Goal: Task Accomplishment & Management: Use online tool/utility

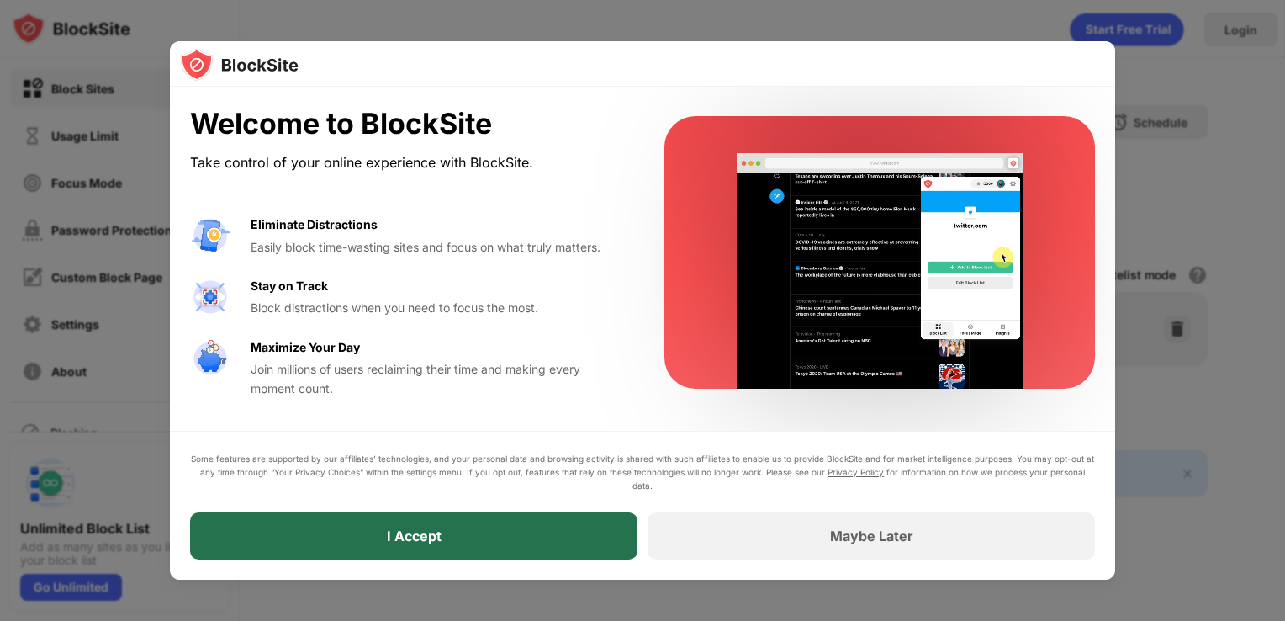
click at [450, 530] on div "I Accept" at bounding box center [413, 535] width 447 height 47
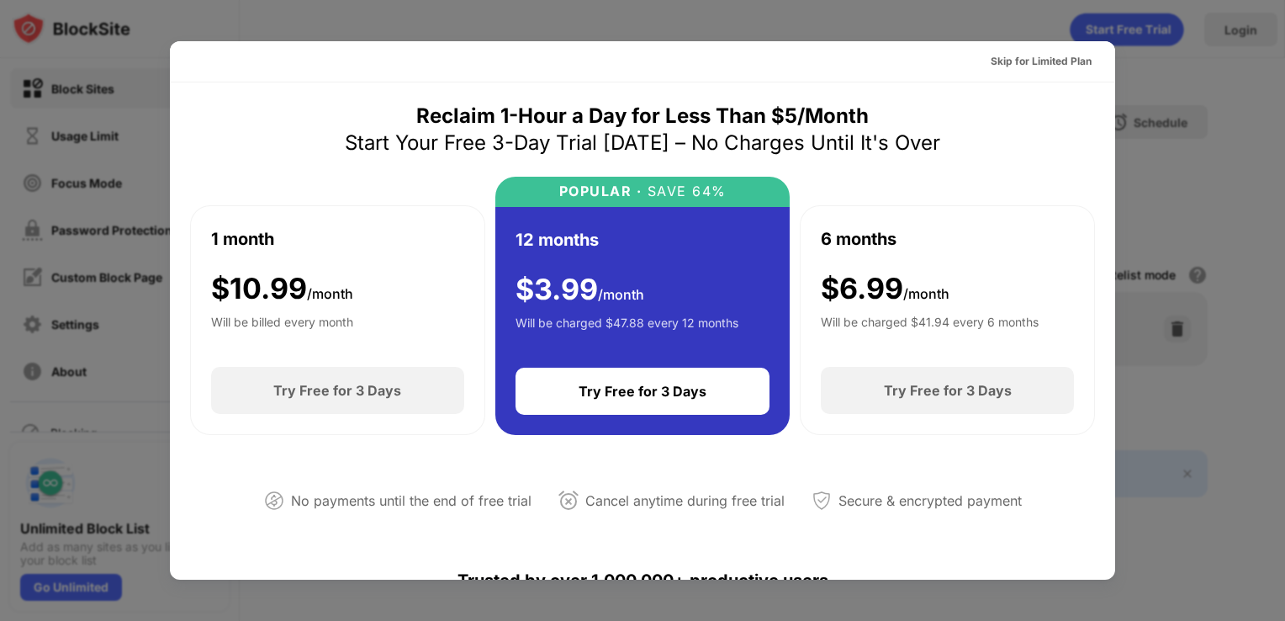
click at [1171, 106] on div at bounding box center [642, 310] width 1285 height 621
click at [1176, 163] on div at bounding box center [642, 310] width 1285 height 621
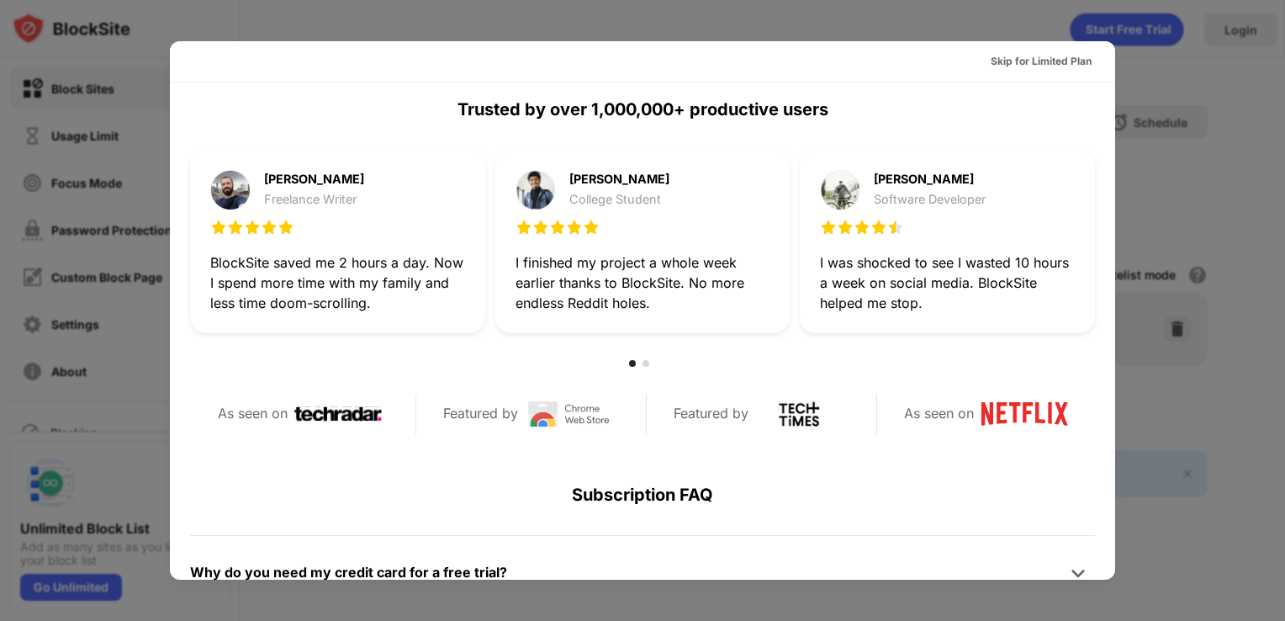
scroll to position [820, 0]
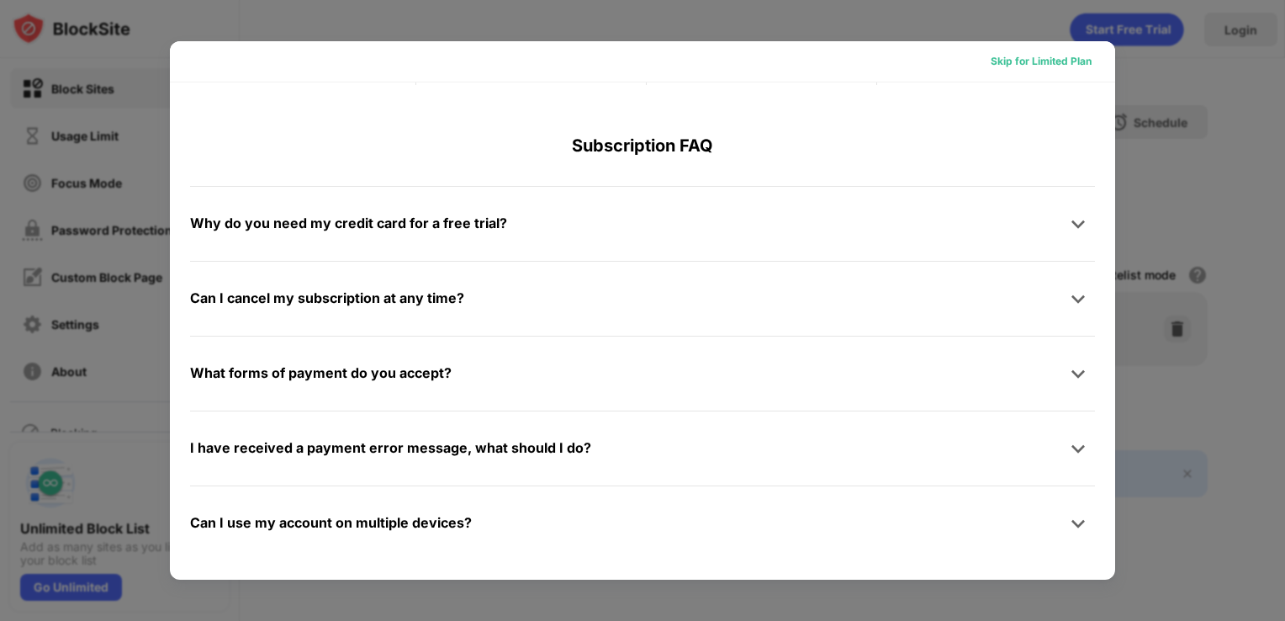
click at [1034, 64] on div "Skip for Limited Plan" at bounding box center [1041, 61] width 101 height 17
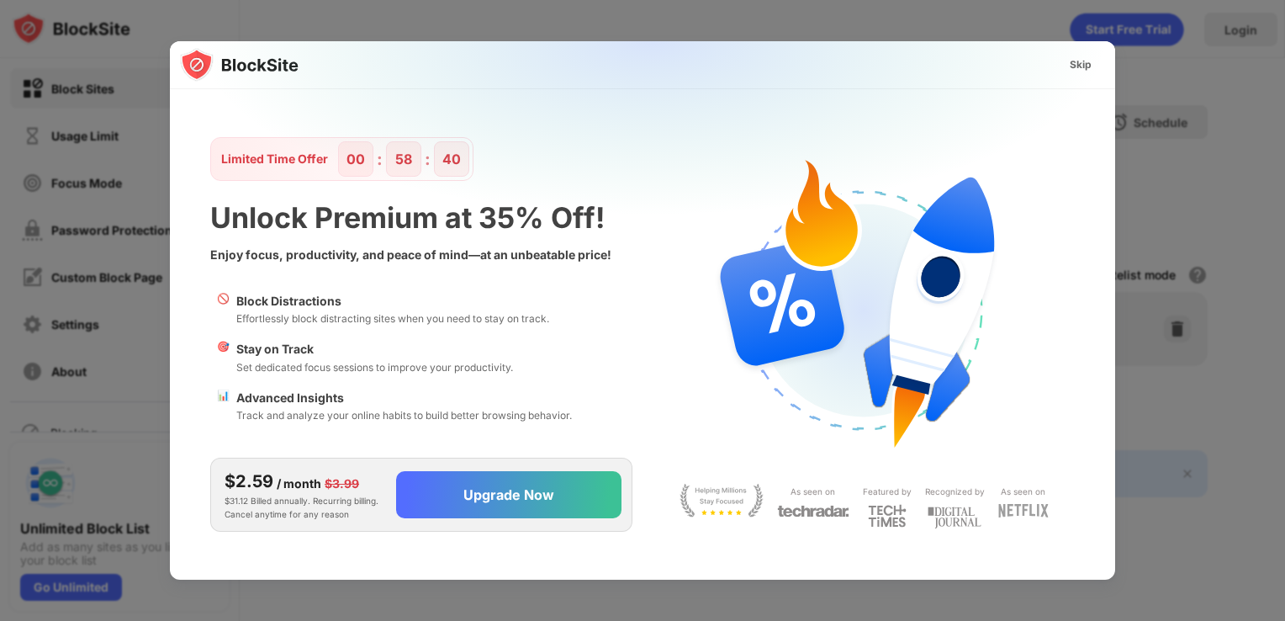
scroll to position [0, 0]
click at [1084, 58] on div "Skip" at bounding box center [1081, 64] width 22 height 17
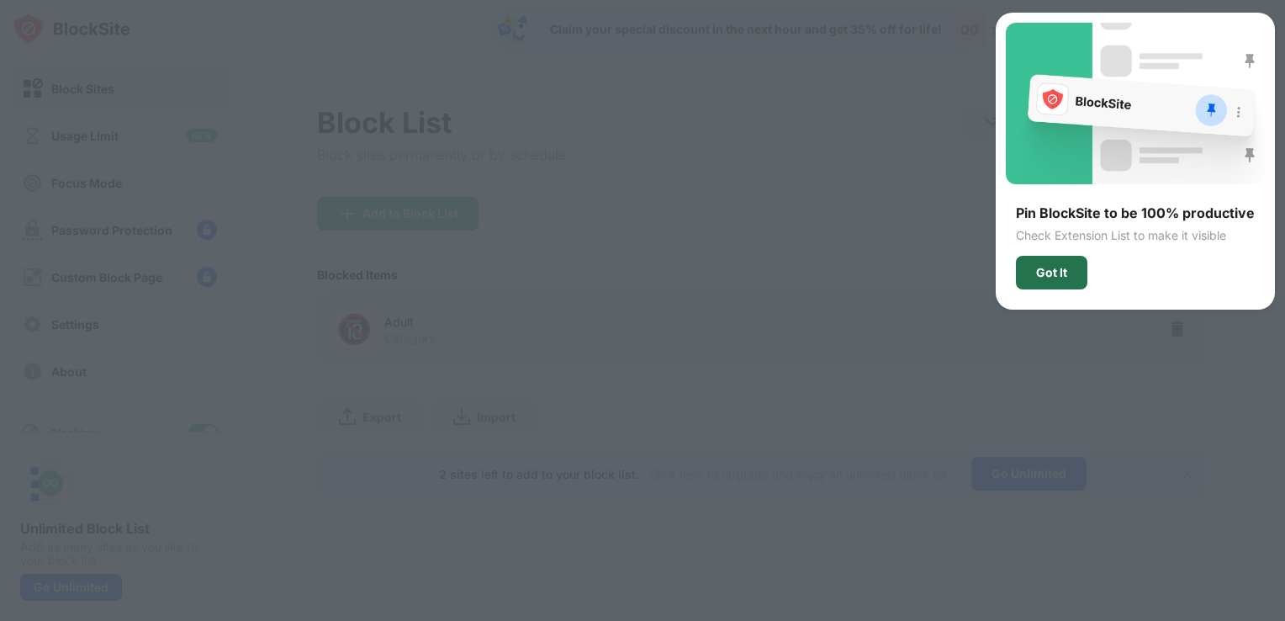
click at [1062, 277] on div "Got It" at bounding box center [1051, 272] width 31 height 13
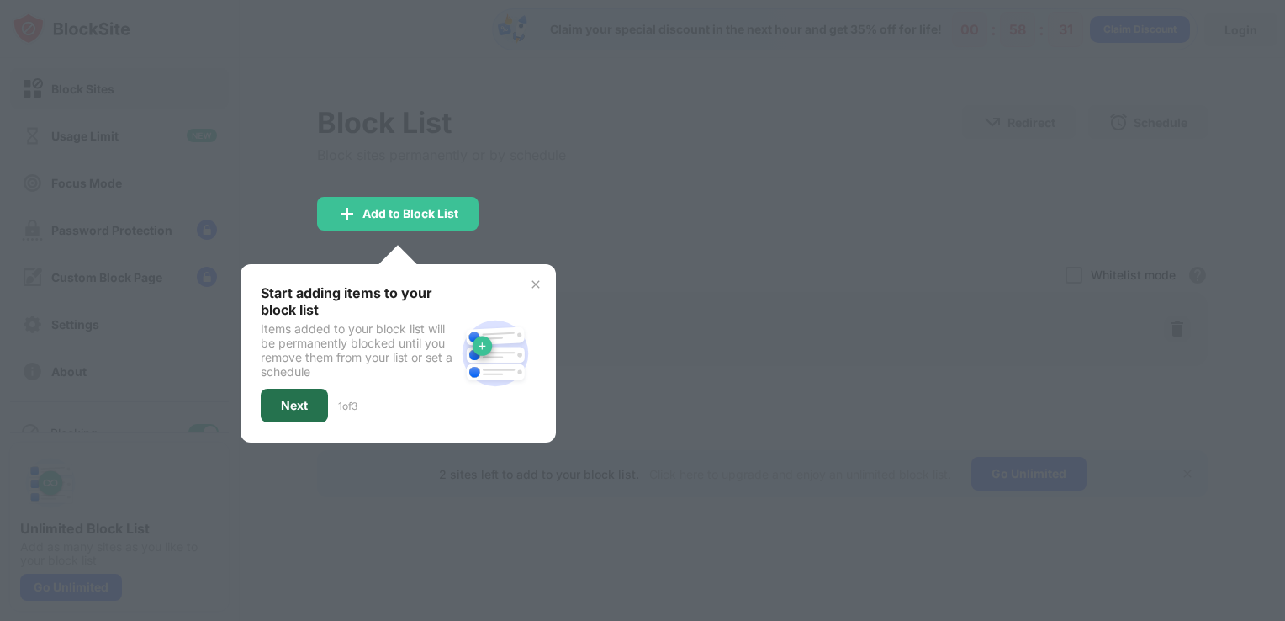
click at [297, 399] on div "Next" at bounding box center [294, 405] width 27 height 13
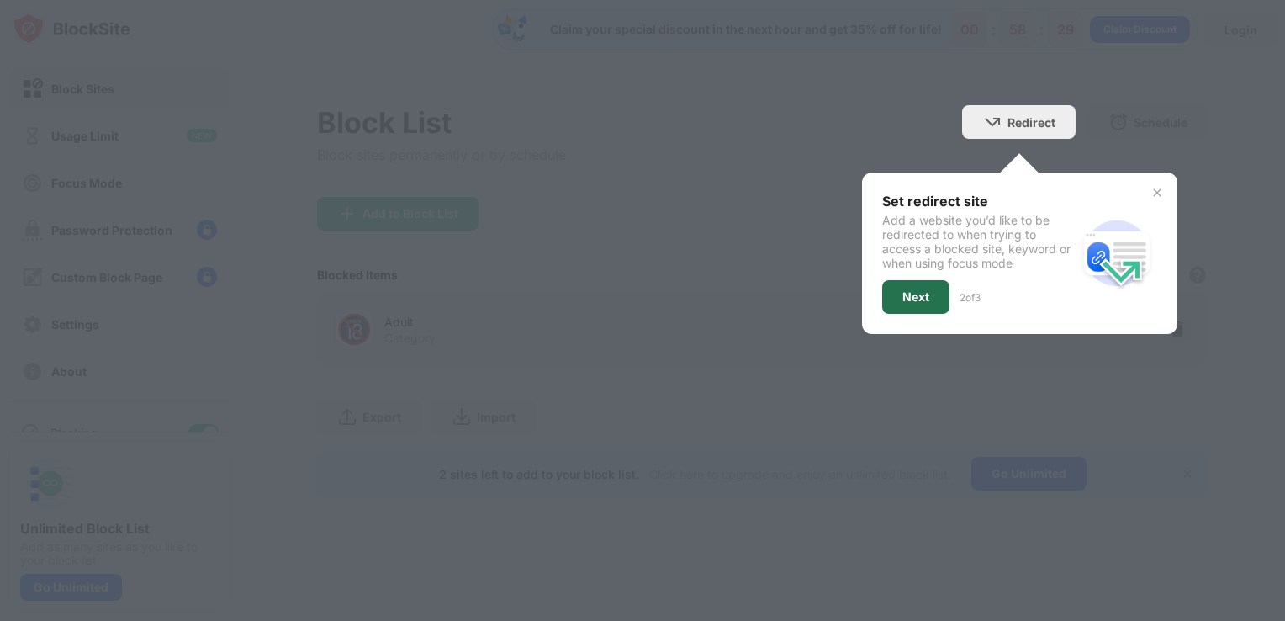
click at [915, 304] on div "Next" at bounding box center [915, 297] width 67 height 34
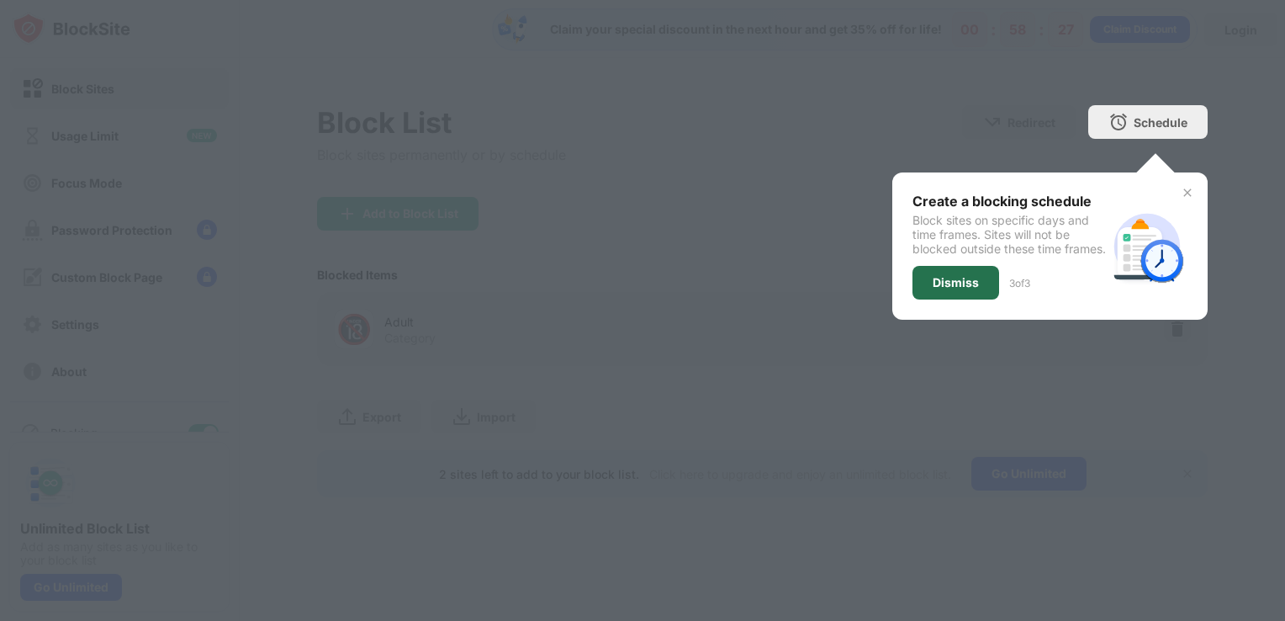
click at [935, 289] on div "Dismiss" at bounding box center [956, 282] width 46 height 13
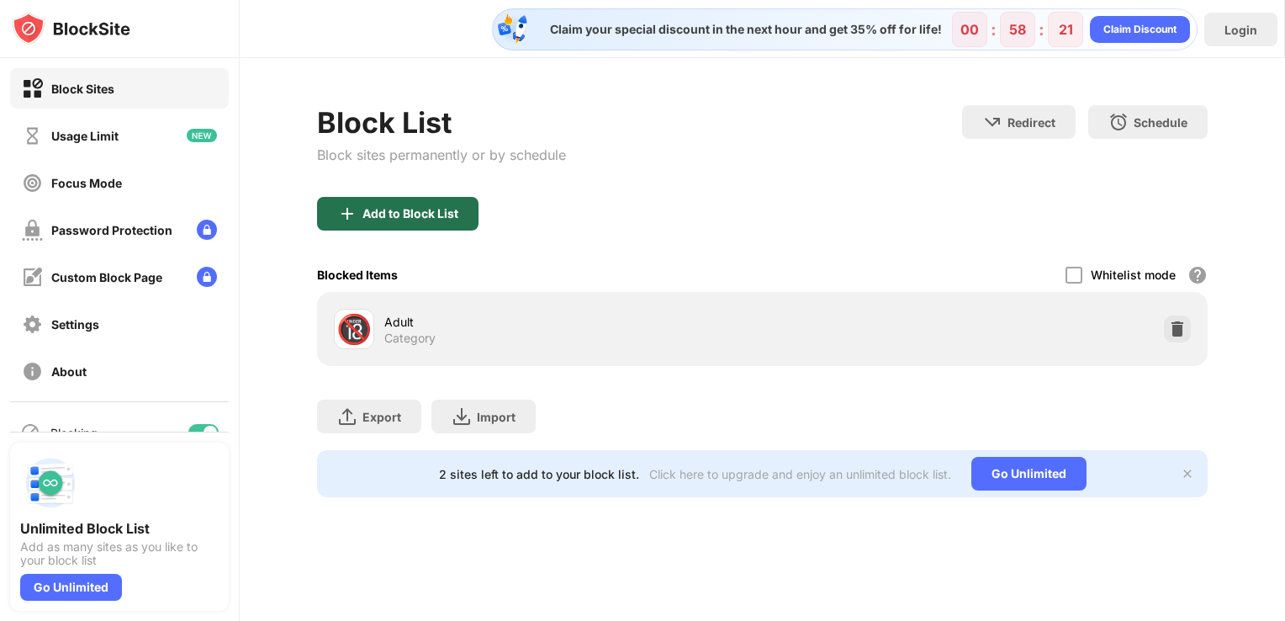
click at [454, 224] on div "Add to Block List" at bounding box center [397, 214] width 161 height 34
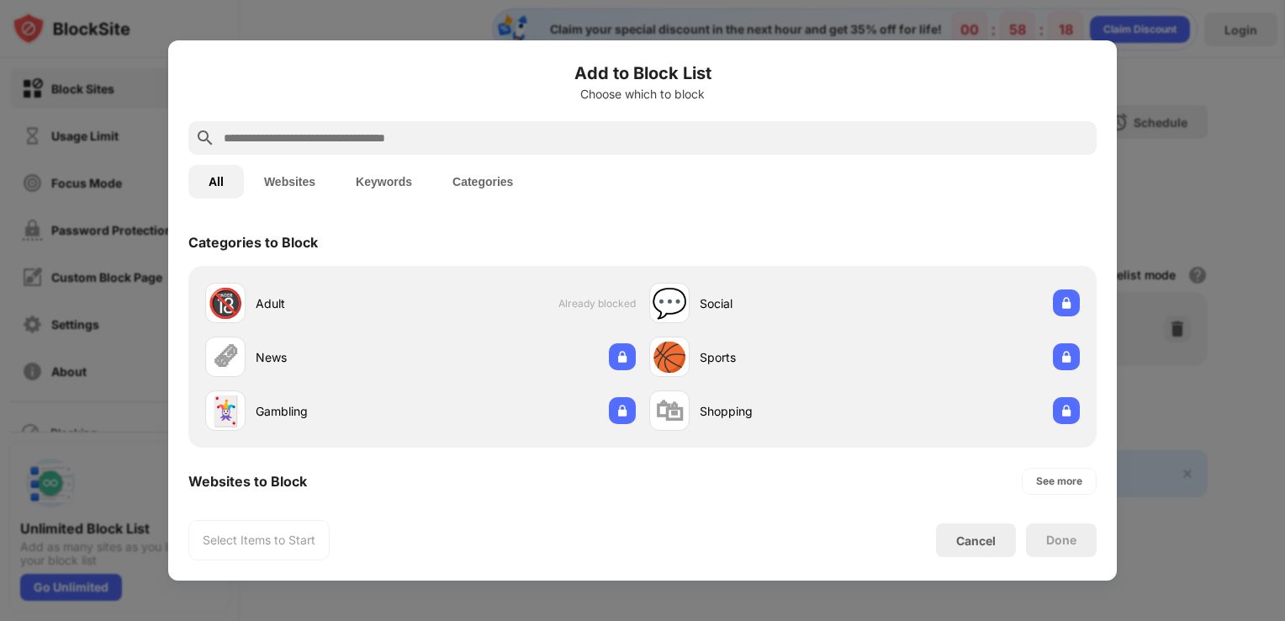
click at [416, 137] on input "text" at bounding box center [656, 138] width 868 height 20
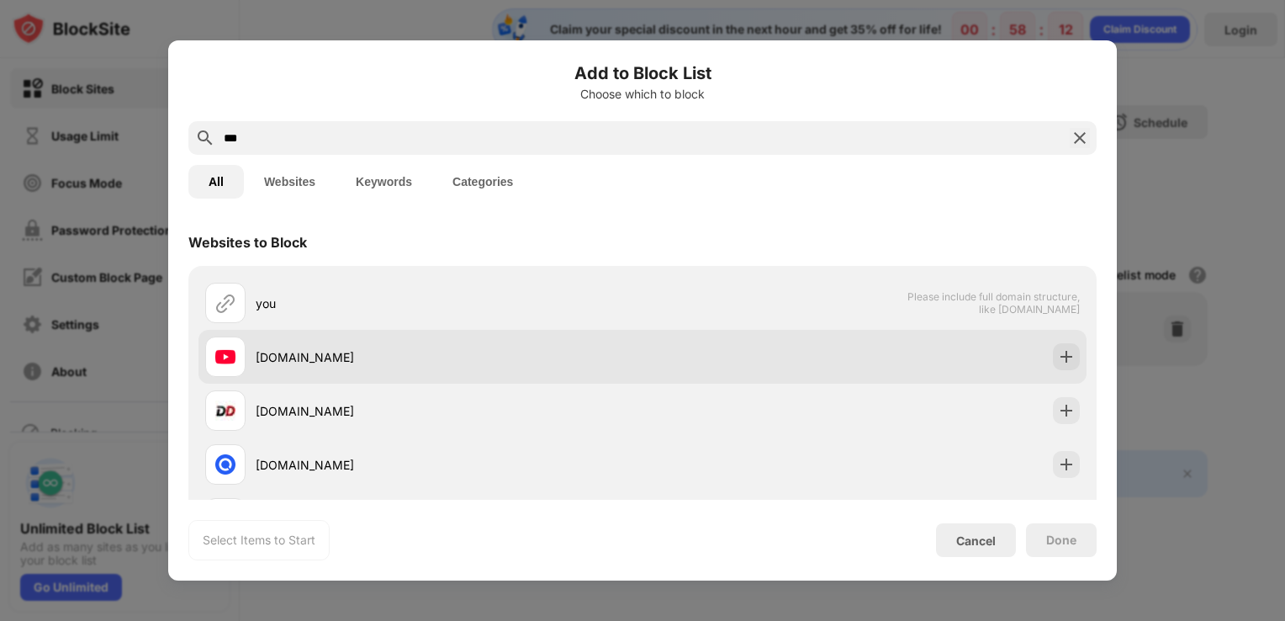
type input "***"
click at [323, 345] on div "[DOMAIN_NAME]" at bounding box center [423, 356] width 437 height 40
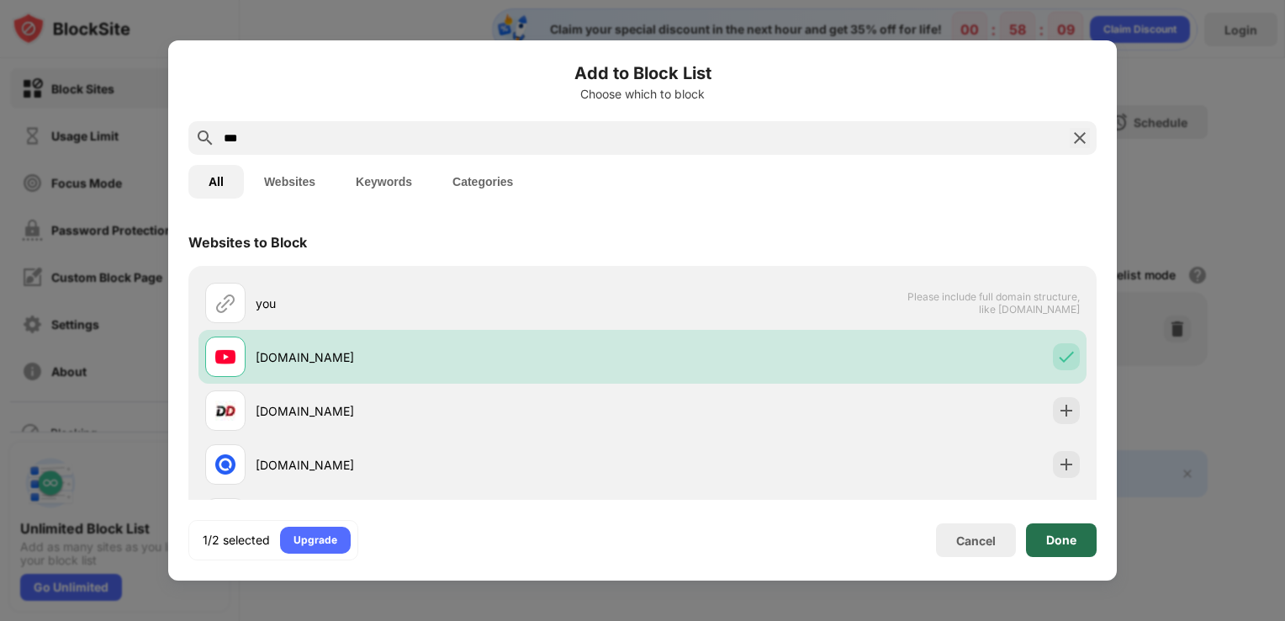
click at [1079, 544] on div "Done" at bounding box center [1061, 540] width 71 height 34
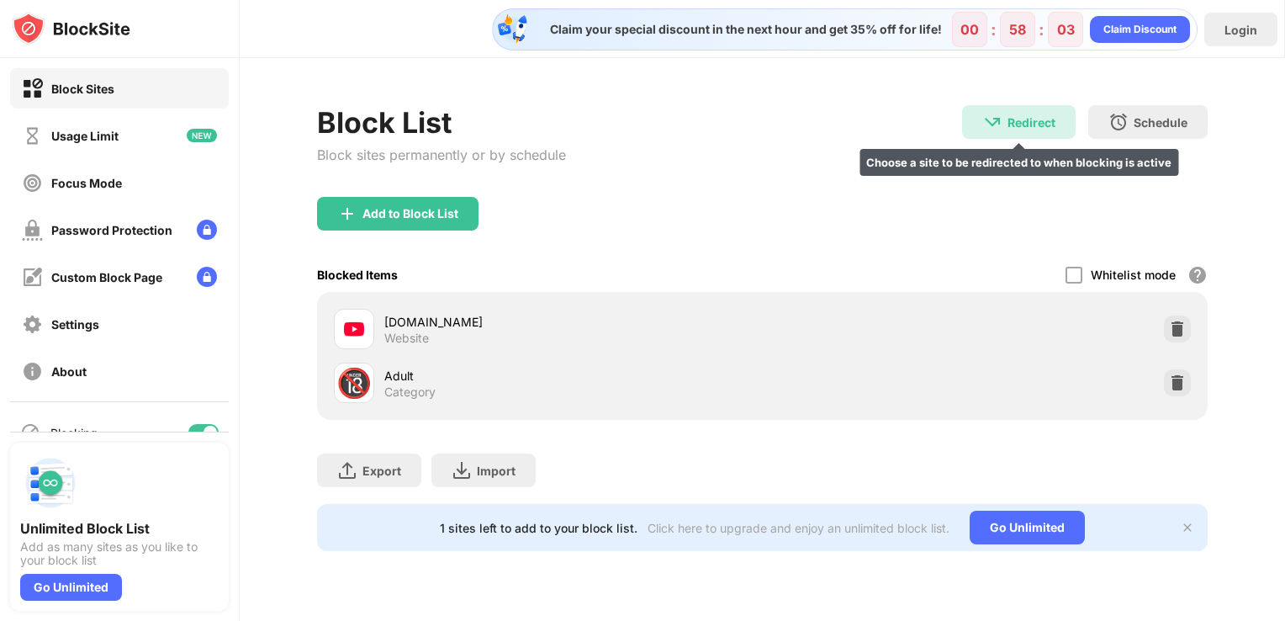
click at [1023, 116] on div "Redirect" at bounding box center [1031, 122] width 48 height 14
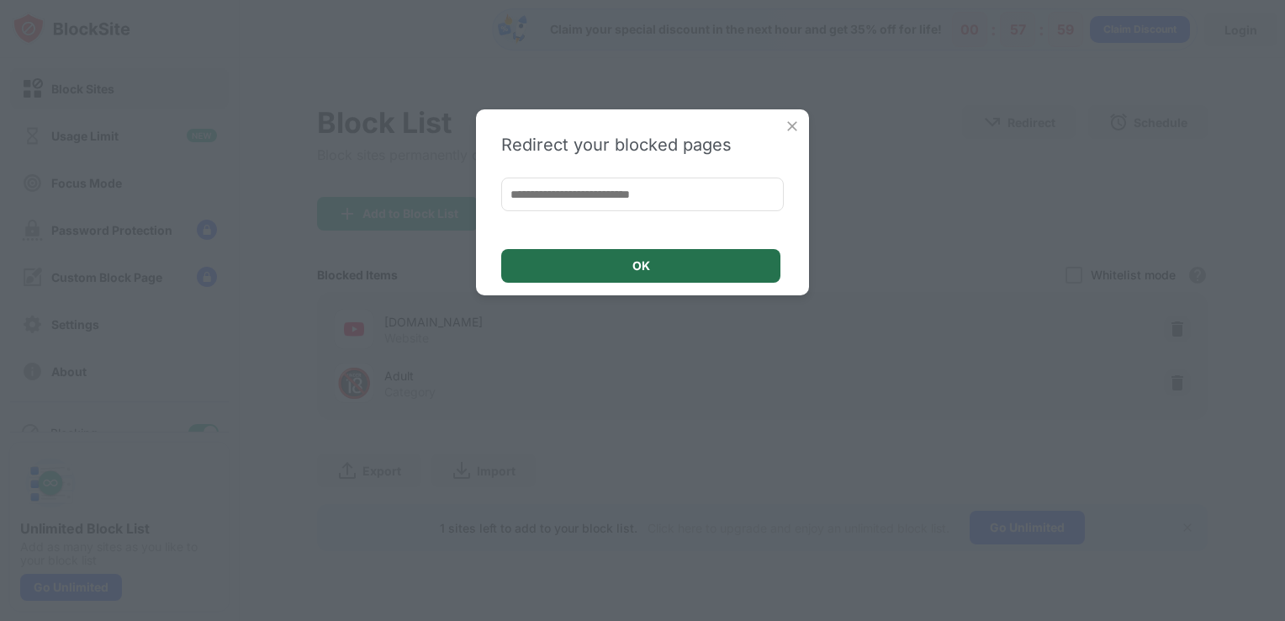
click at [639, 264] on div "OK" at bounding box center [641, 265] width 18 height 13
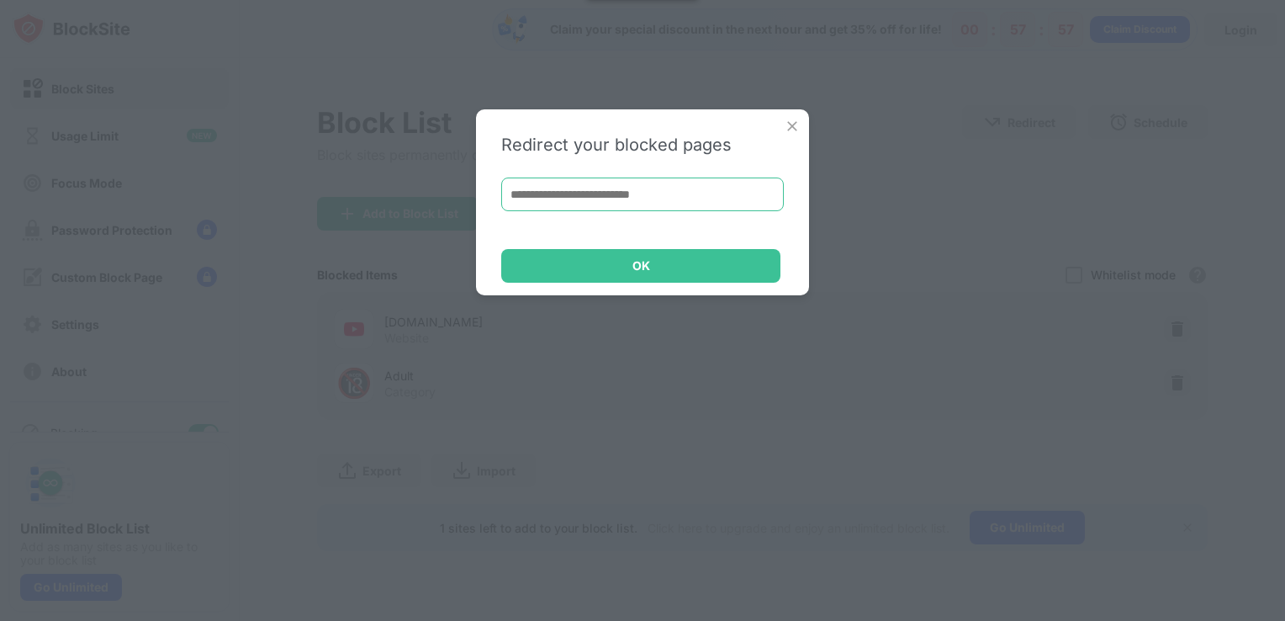
click at [658, 203] on input at bounding box center [642, 194] width 283 height 34
click at [791, 119] on img at bounding box center [792, 126] width 17 height 17
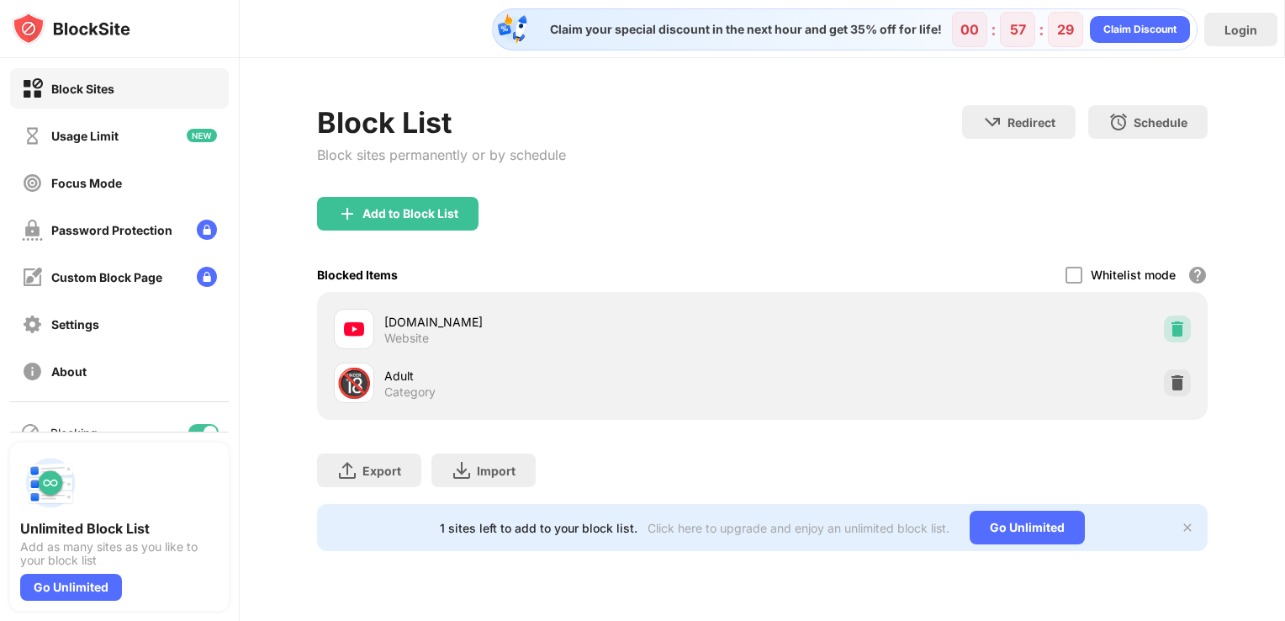
click at [1181, 338] on div at bounding box center [1177, 328] width 27 height 27
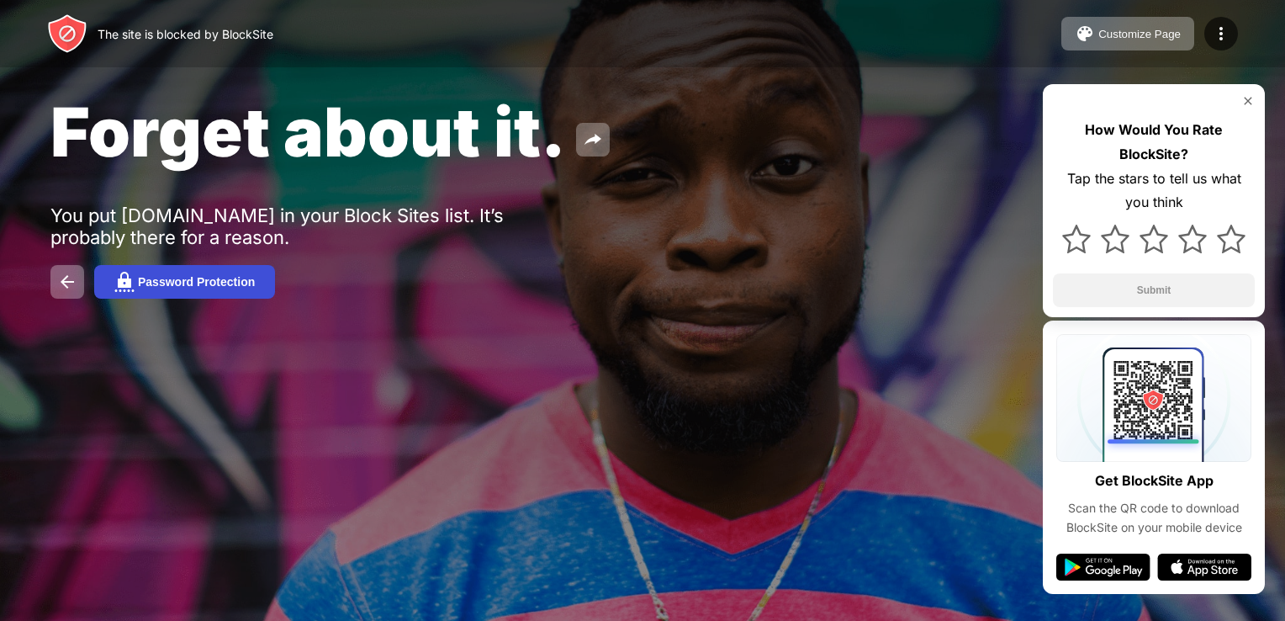
click at [192, 274] on button "Password Protection" at bounding box center [184, 282] width 181 height 34
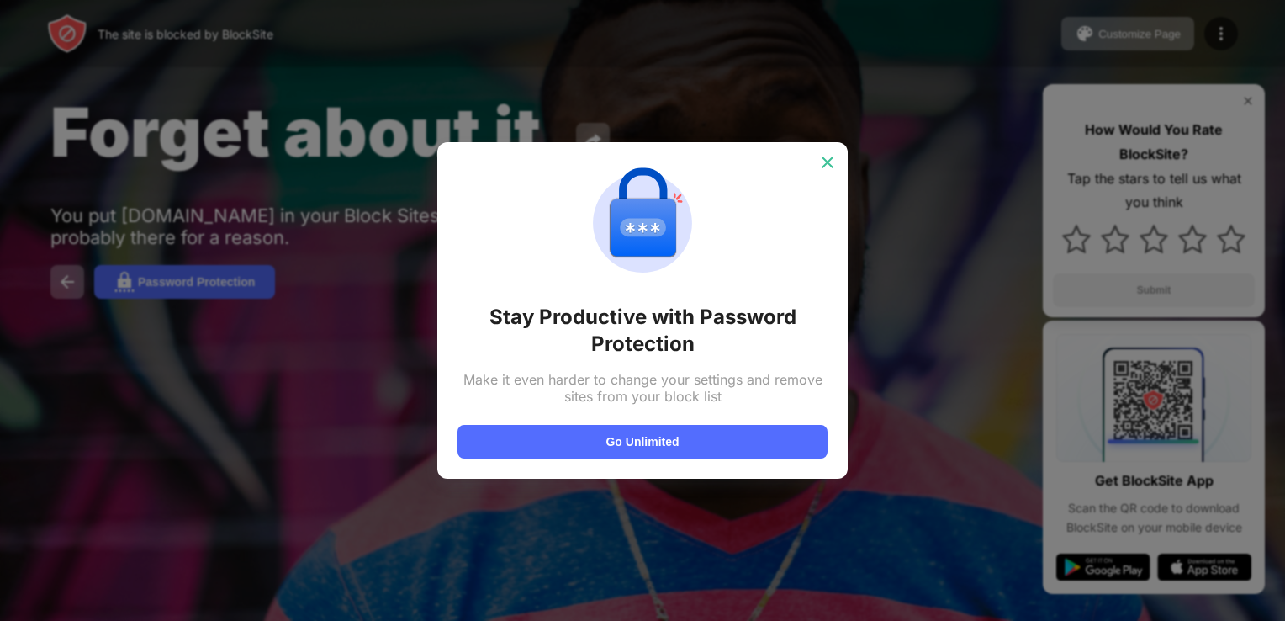
click at [826, 155] on img at bounding box center [827, 162] width 17 height 17
